Goal: Register for event/course

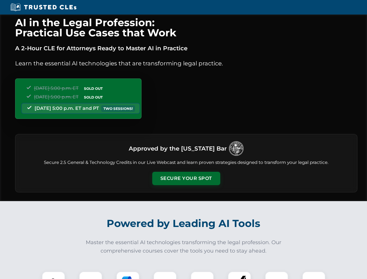
click at [186, 178] on button "Secure Your Spot" at bounding box center [186, 178] width 68 height 13
click at [53, 275] on img at bounding box center [53, 283] width 17 height 17
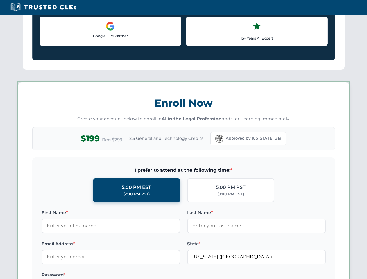
click at [128, 275] on label "Password *" at bounding box center [111, 274] width 139 height 7
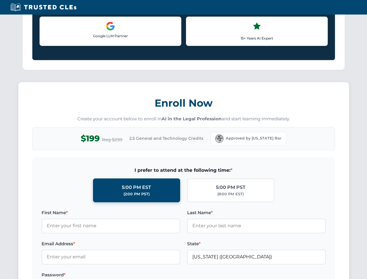
scroll to position [570, 0]
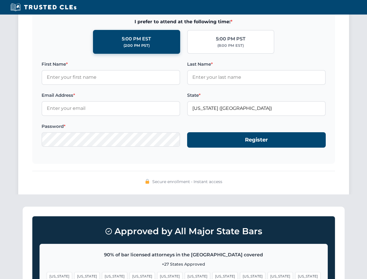
click at [268, 275] on span "[US_STATE]" at bounding box center [280, 276] width 25 height 8
